Goal: Task Accomplishment & Management: Manage account settings

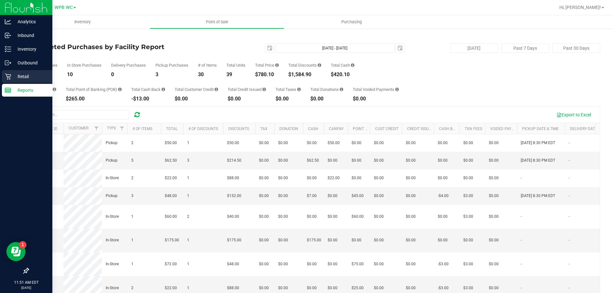
click at [18, 74] on p "Retail" at bounding box center [30, 77] width 38 height 8
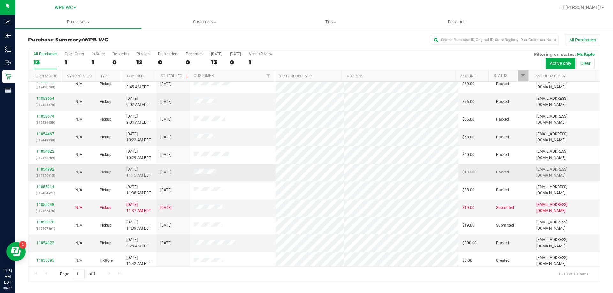
scroll to position [45, 0]
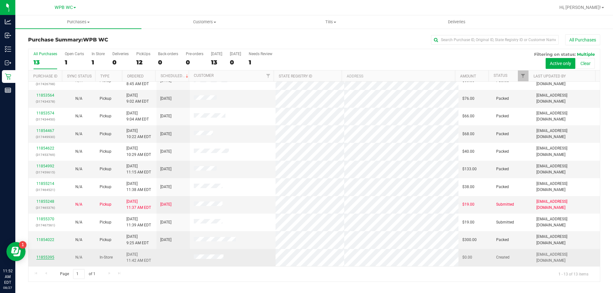
click at [48, 256] on link "11855395" at bounding box center [45, 257] width 18 height 4
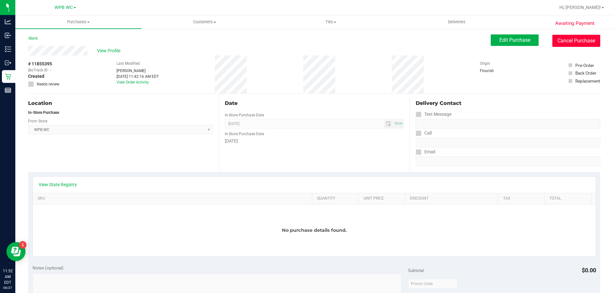
click at [582, 41] on button "Cancel Purchase" at bounding box center [576, 41] width 48 height 12
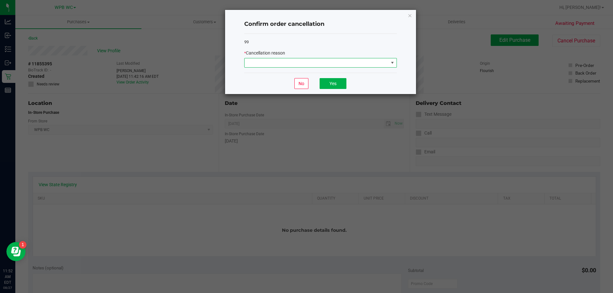
click at [358, 62] on span at bounding box center [316, 62] width 144 height 9
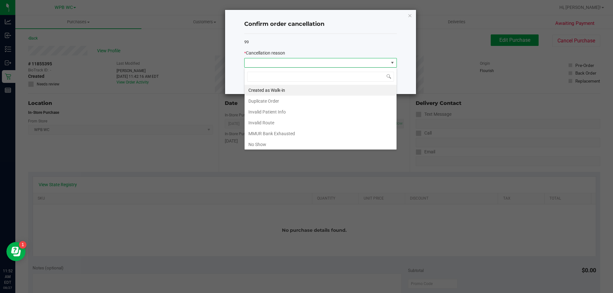
scroll to position [10, 153]
click at [265, 146] on li "No Show" at bounding box center [320, 144] width 152 height 11
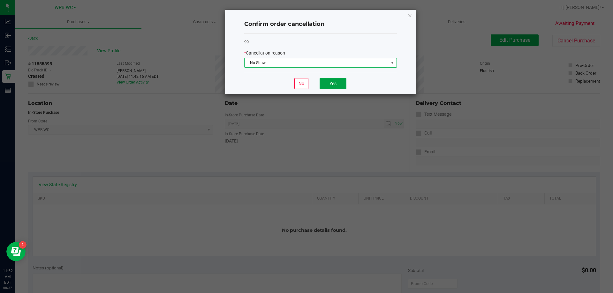
click at [338, 82] on button "Yes" at bounding box center [332, 83] width 27 height 11
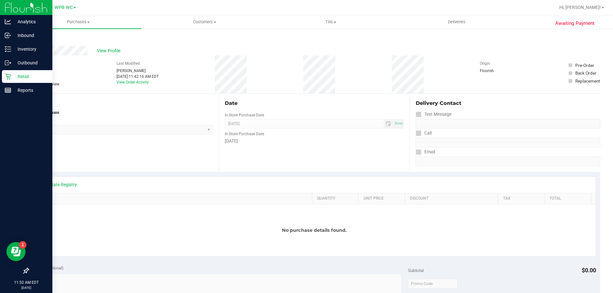
click at [24, 78] on p "Retail" at bounding box center [30, 77] width 38 height 8
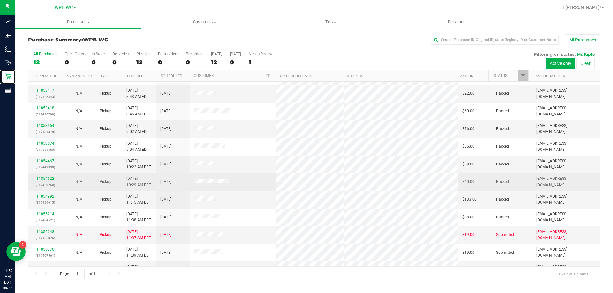
scroll to position [27, 0]
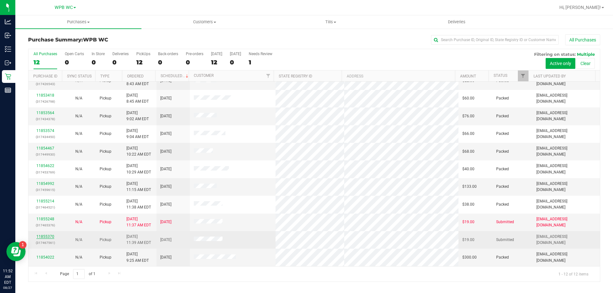
click at [47, 235] on link "11855370" at bounding box center [45, 237] width 18 height 4
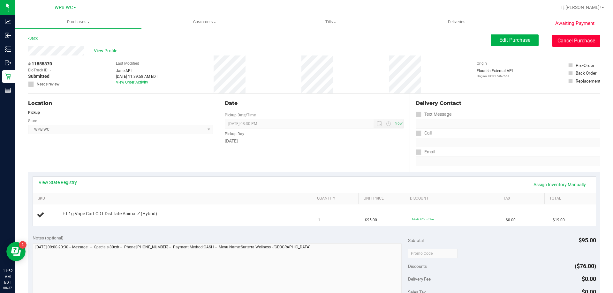
click at [566, 44] on button "Cancel Purchase" at bounding box center [576, 41] width 48 height 12
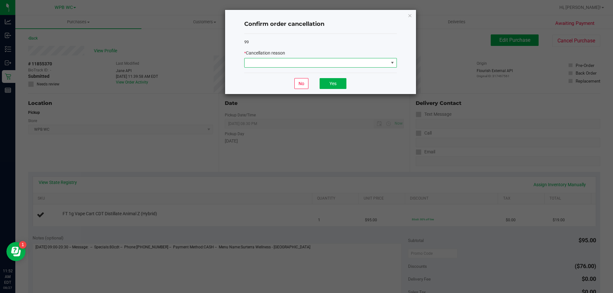
click at [280, 64] on span at bounding box center [316, 62] width 144 height 9
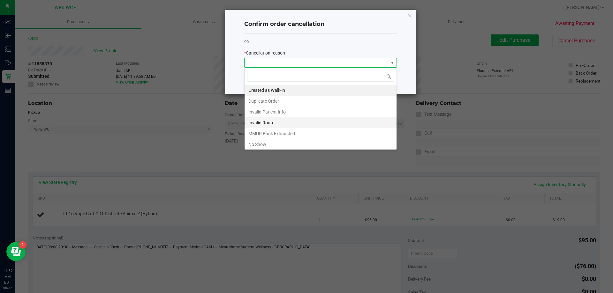
scroll to position [10, 153]
click at [267, 144] on li "No Show" at bounding box center [320, 144] width 152 height 11
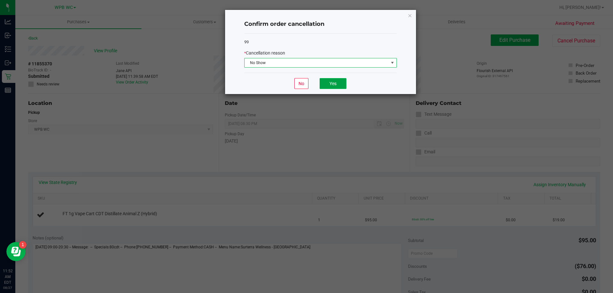
click at [329, 80] on button "Yes" at bounding box center [332, 83] width 27 height 11
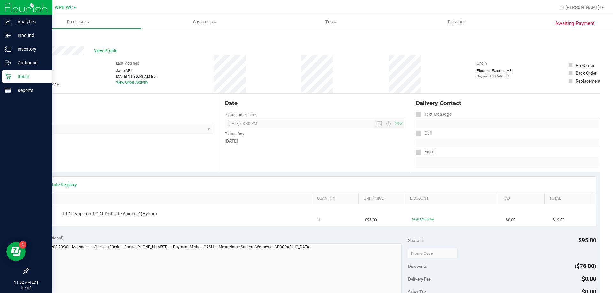
click at [16, 79] on p "Retail" at bounding box center [30, 77] width 38 height 8
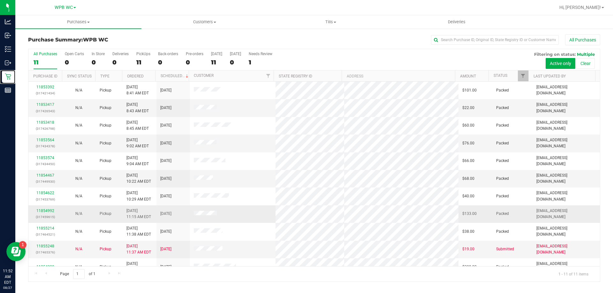
scroll to position [9, 0]
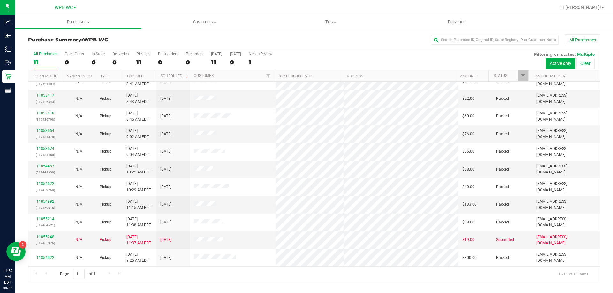
click at [305, 279] on div "Page 1 of 1 1 - 11 of 11 items" at bounding box center [313, 273] width 571 height 15
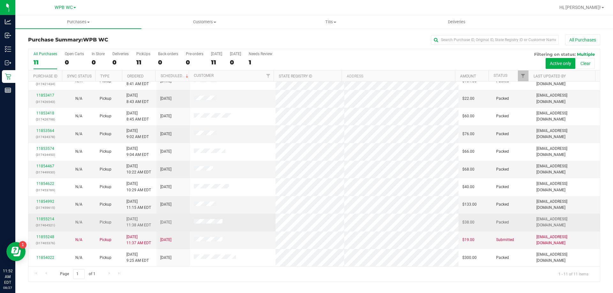
click at [42, 221] on div "11855214 (317464521)" at bounding box center [45, 222] width 26 height 12
click at [44, 218] on link "11855214" at bounding box center [45, 219] width 18 height 4
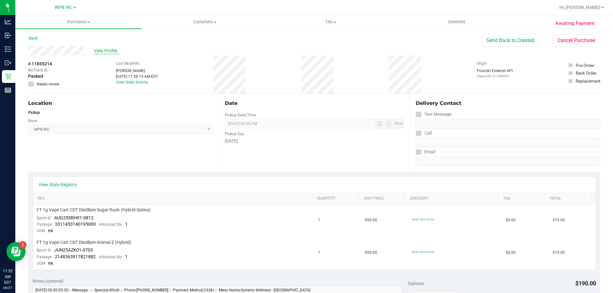
click at [106, 49] on span "View Profile" at bounding box center [107, 51] width 26 height 7
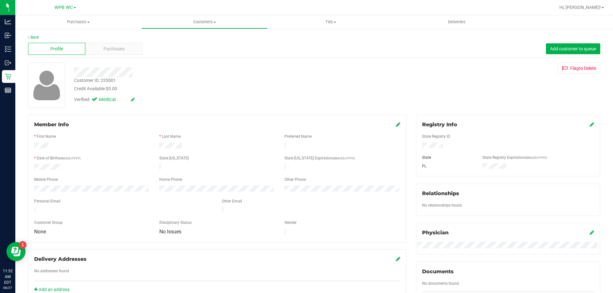
click at [101, 82] on div "Customer ID: 235001" at bounding box center [95, 80] width 42 height 7
copy div "Customer ID: 235001"
click at [594, 171] on div "Registry Info State Registry ID State State Registry Expiration (MM/DD/YYYY) [G…" at bounding box center [508, 146] width 184 height 62
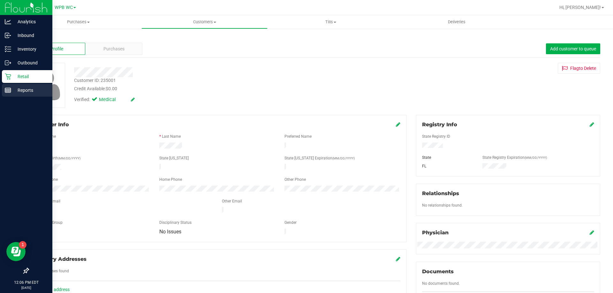
click at [11, 91] on p "Reports" at bounding box center [30, 90] width 38 height 8
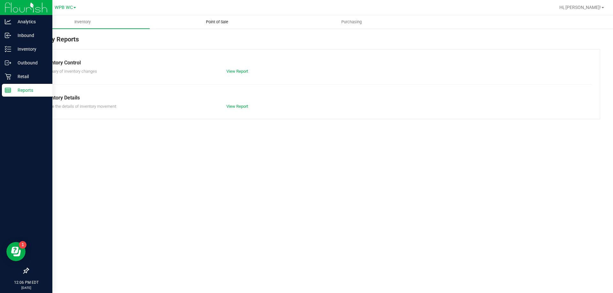
click at [214, 24] on span "Point of Sale" at bounding box center [217, 22] width 40 height 6
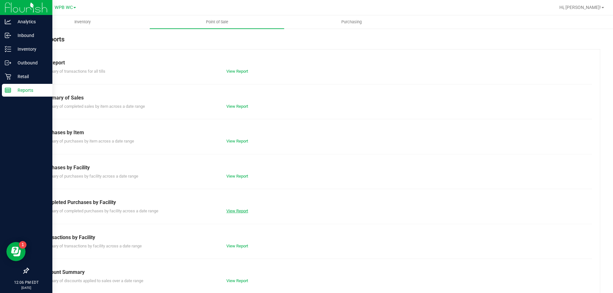
click at [240, 211] on link "View Report" at bounding box center [237, 211] width 22 height 5
